Goal: Navigation & Orientation: Find specific page/section

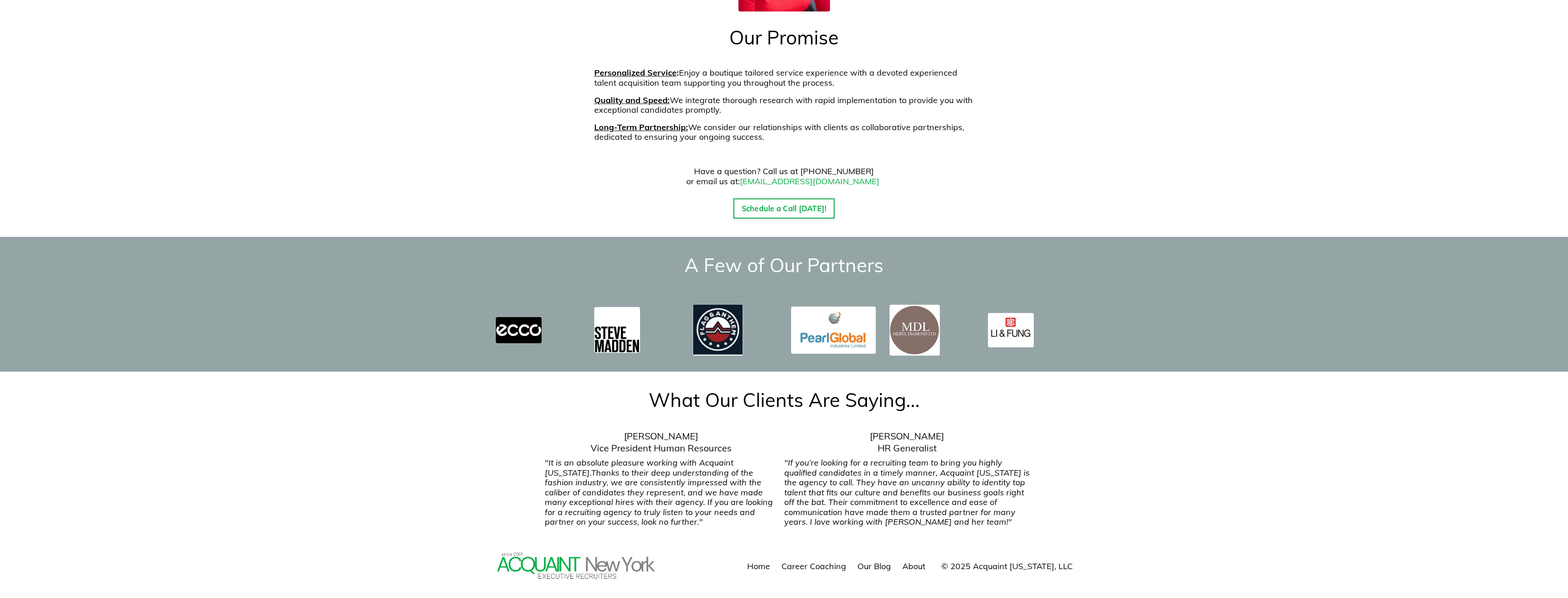
scroll to position [1178, 0]
click at [833, 554] on div "Home Career Coaching Our Blog About" at bounding box center [798, 566] width 276 height 24
click at [879, 560] on link "Our Blog" at bounding box center [874, 565] width 34 height 11
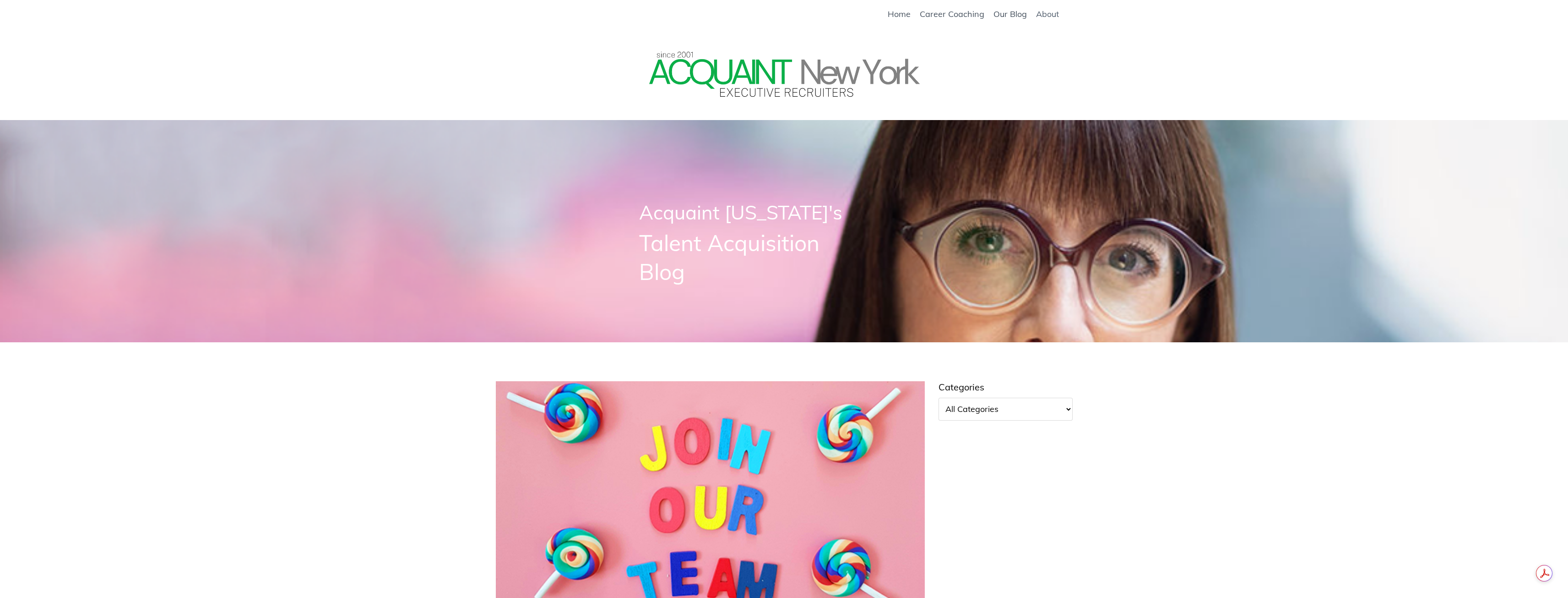
click at [1041, 17] on link "About" at bounding box center [1048, 14] width 23 height 10
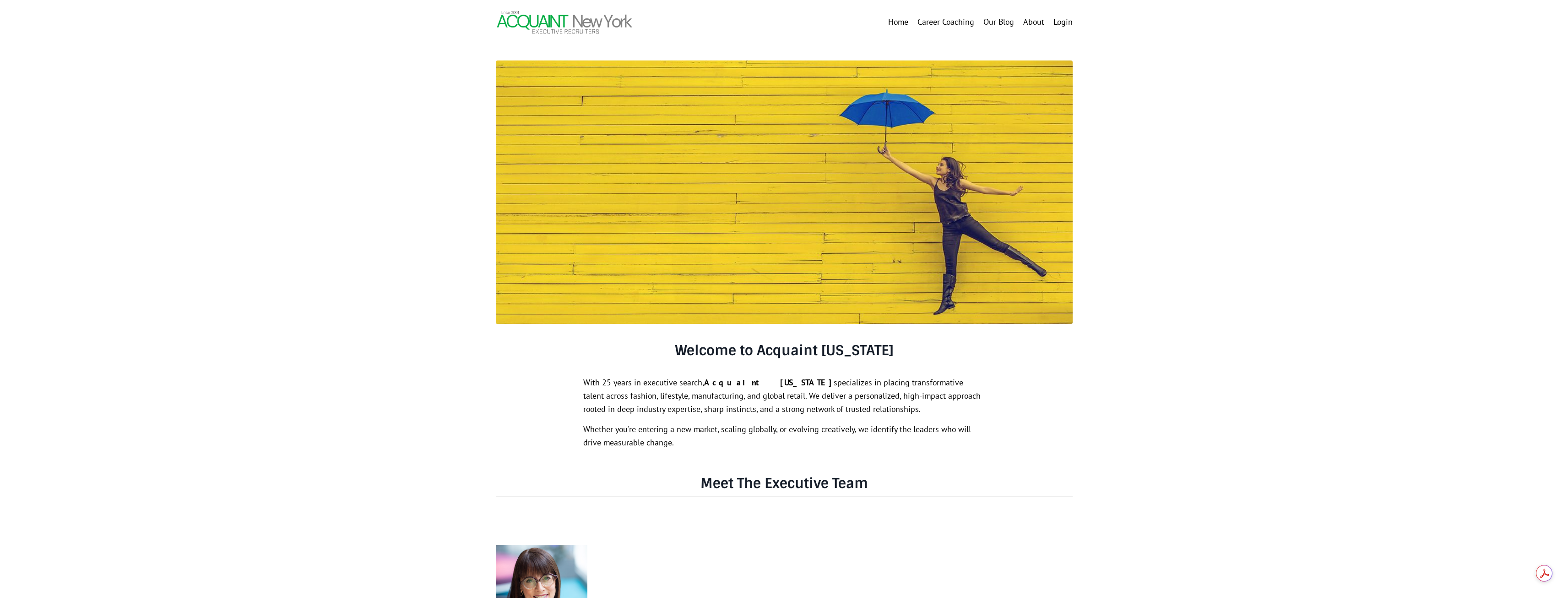
click at [924, 20] on link "Career Coaching" at bounding box center [945, 22] width 57 height 14
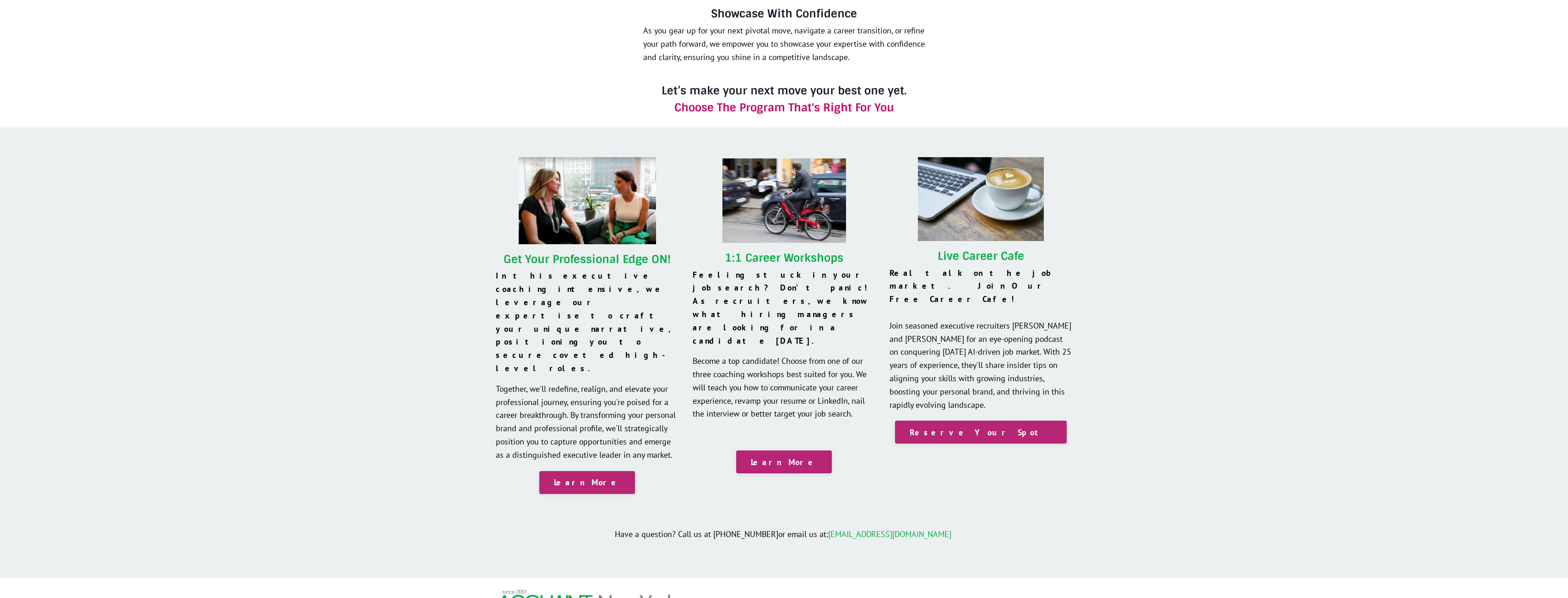
scroll to position [702, 0]
